Goal: Information Seeking & Learning: Learn about a topic

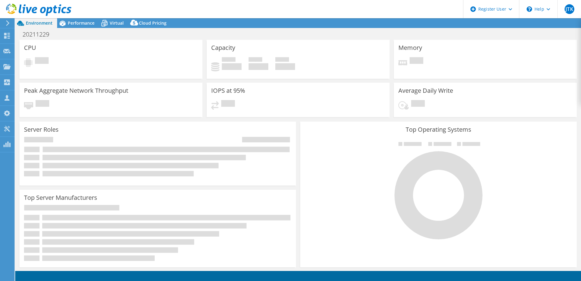
select select "USD"
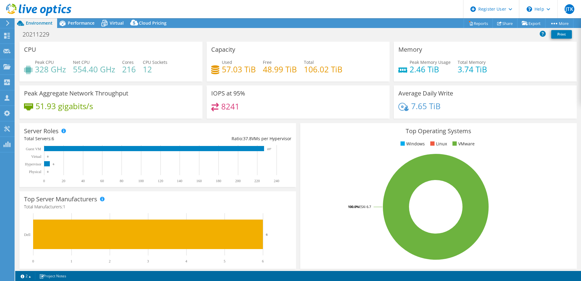
click at [41, 73] on h4 "328 GHz" at bounding box center [50, 69] width 31 height 7
click at [40, 72] on h4 "328 GHz" at bounding box center [50, 69] width 31 height 7
click at [65, 19] on div at bounding box center [35, 10] width 71 height 20
click at [80, 24] on span "Performance" at bounding box center [81, 23] width 27 height 6
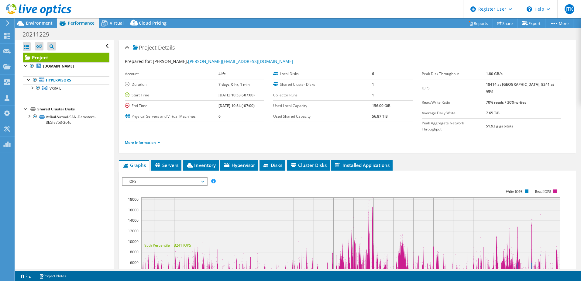
click at [28, 17] on div at bounding box center [35, 10] width 71 height 20
click at [32, 22] on span "Environment" at bounding box center [39, 23] width 27 height 6
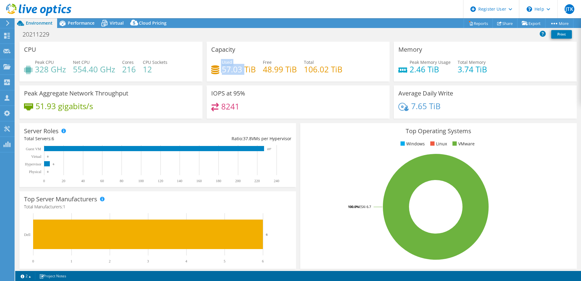
drag, startPoint x: 220, startPoint y: 68, endPoint x: 242, endPoint y: 68, distance: 22.2
click at [242, 68] on div "Used 57.03 TiB" at bounding box center [233, 66] width 45 height 14
drag, startPoint x: 242, startPoint y: 68, endPoint x: 236, endPoint y: 71, distance: 6.5
click at [236, 71] on h4 "57.03 TiB" at bounding box center [239, 69] width 34 height 7
click at [74, 17] on header "JTK Dell User [PERSON_NAME] Kok [EMAIL_ADDRESS][DOMAIN_NAME] Dell My Profile Lo…" at bounding box center [290, 9] width 581 height 18
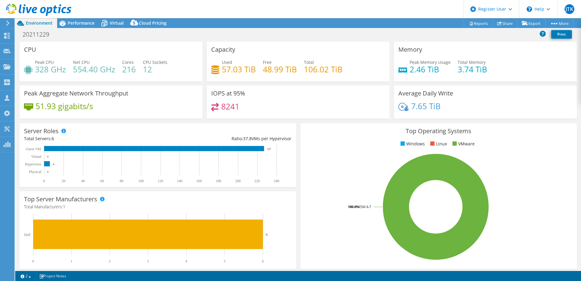
click at [77, 22] on span "Performance" at bounding box center [81, 23] width 27 height 6
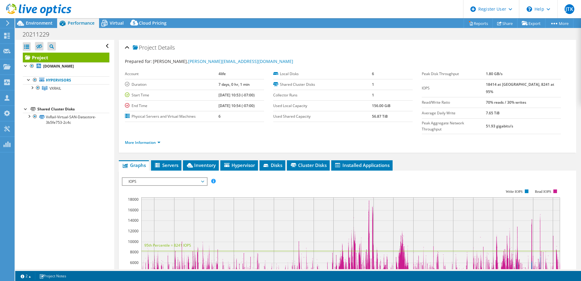
click at [201, 162] on span "Inventory" at bounding box center [201, 165] width 30 height 6
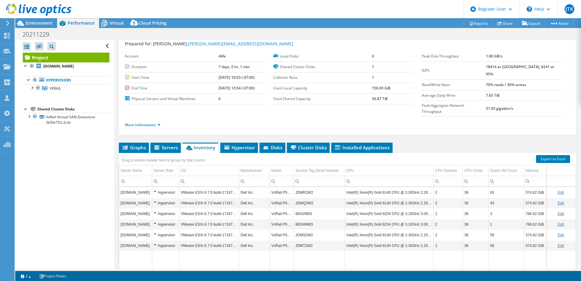
scroll to position [30, 0]
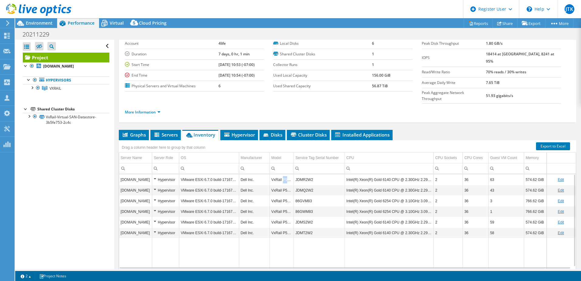
drag, startPoint x: 281, startPoint y: 168, endPoint x: 291, endPoint y: 169, distance: 10.1
click at [291, 174] on td "VxRail P570F" at bounding box center [282, 179] width 24 height 11
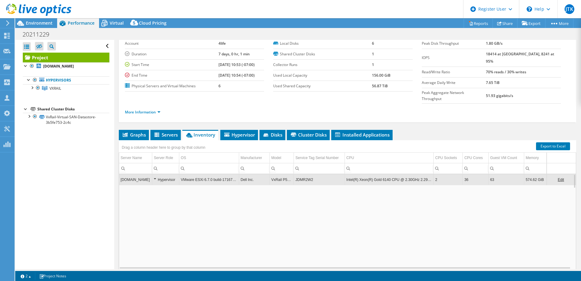
click at [286, 174] on td "VxRail P570F" at bounding box center [282, 179] width 24 height 11
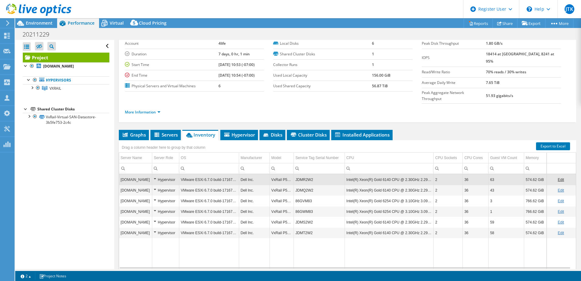
click at [55, 25] on div "Environment" at bounding box center [36, 23] width 42 height 10
